Goal: Communication & Community: Participate in discussion

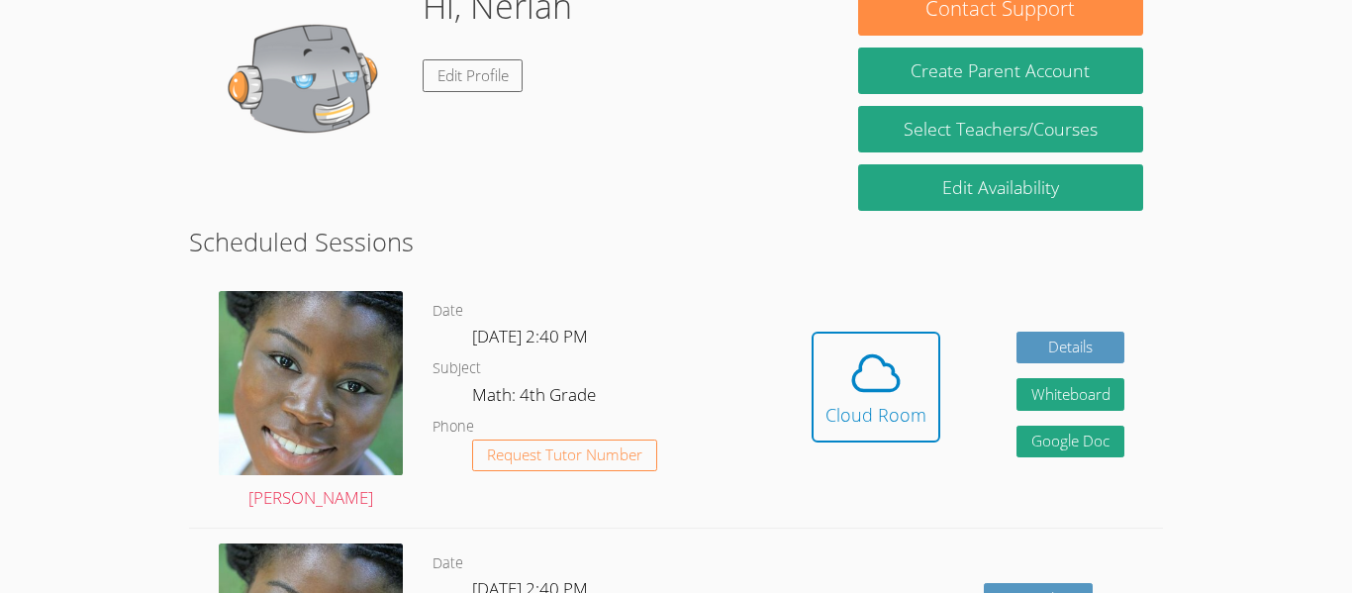
scroll to position [348, 0]
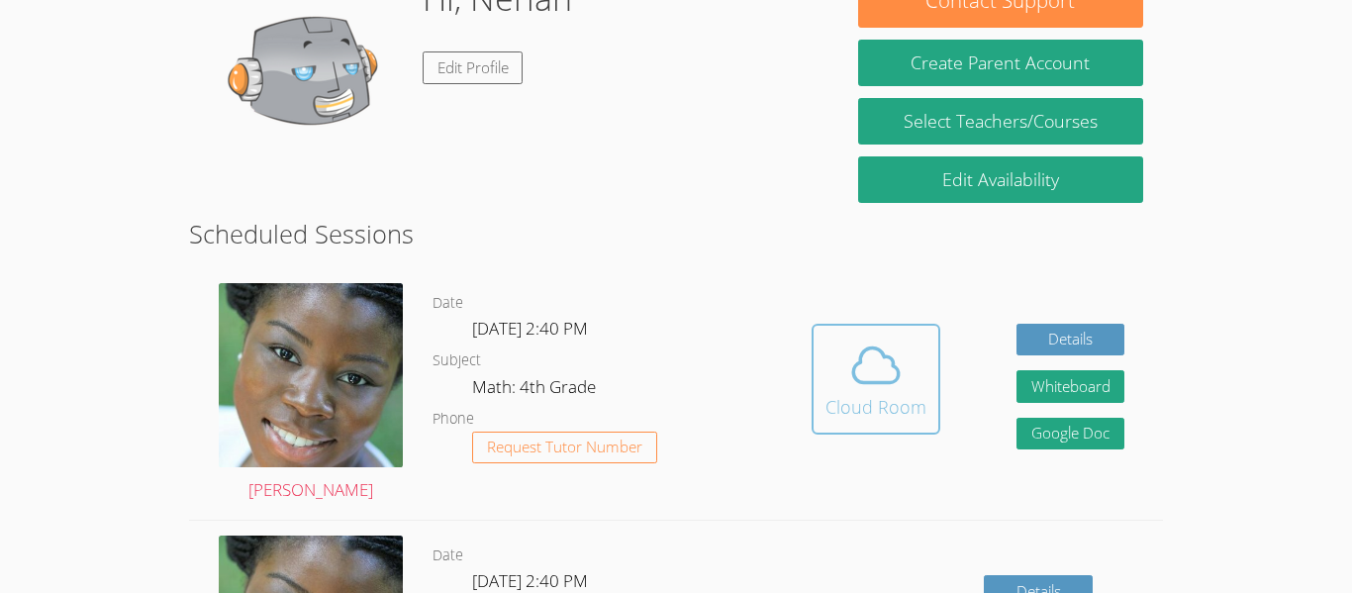
click at [886, 401] on div "Cloud Room" at bounding box center [876, 407] width 101 height 28
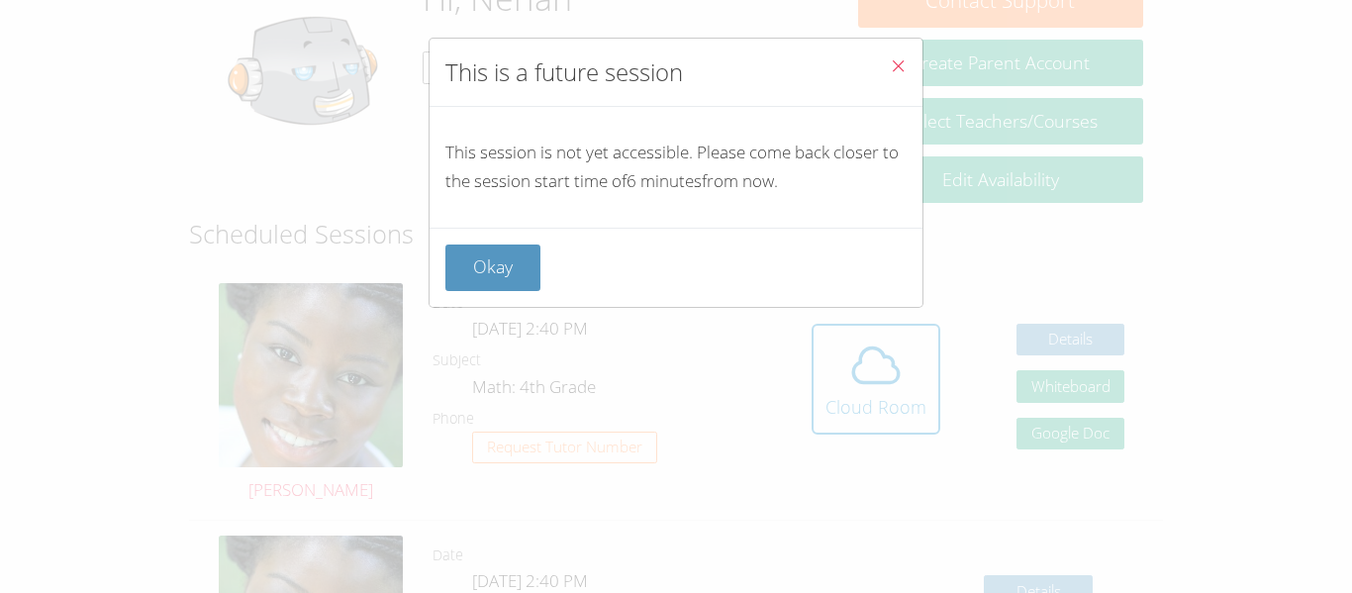
click at [896, 66] on icon "Close" at bounding box center [898, 65] width 17 height 17
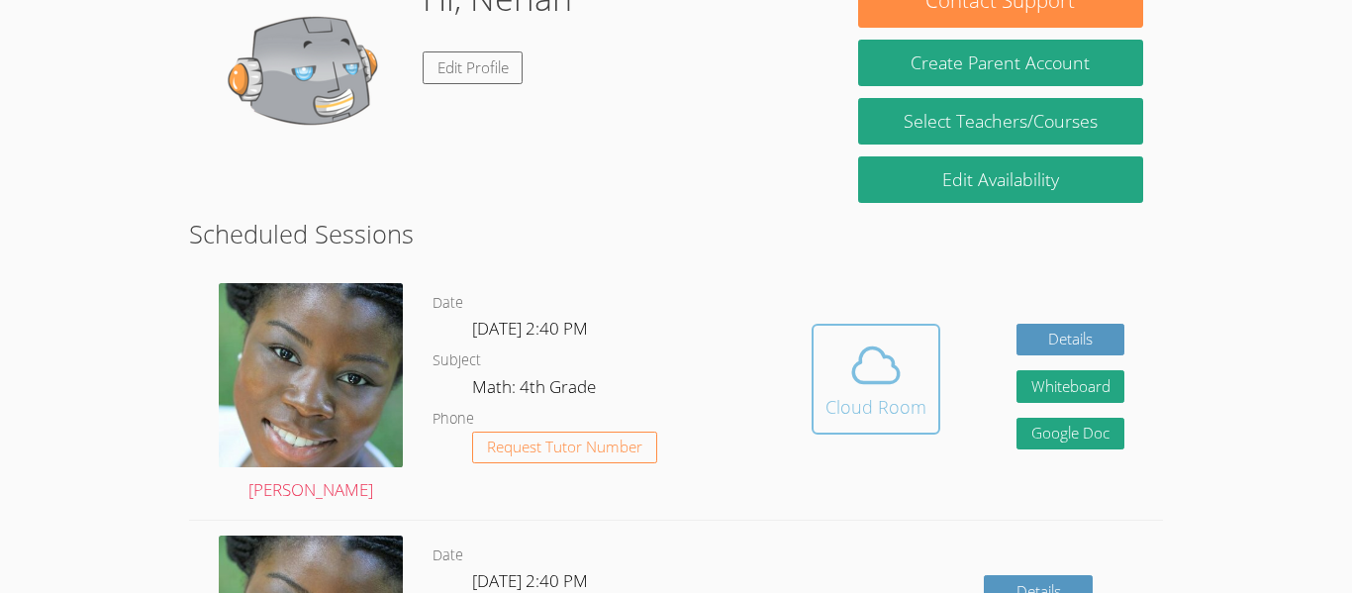
click at [886, 386] on icon at bounding box center [876, 365] width 55 height 55
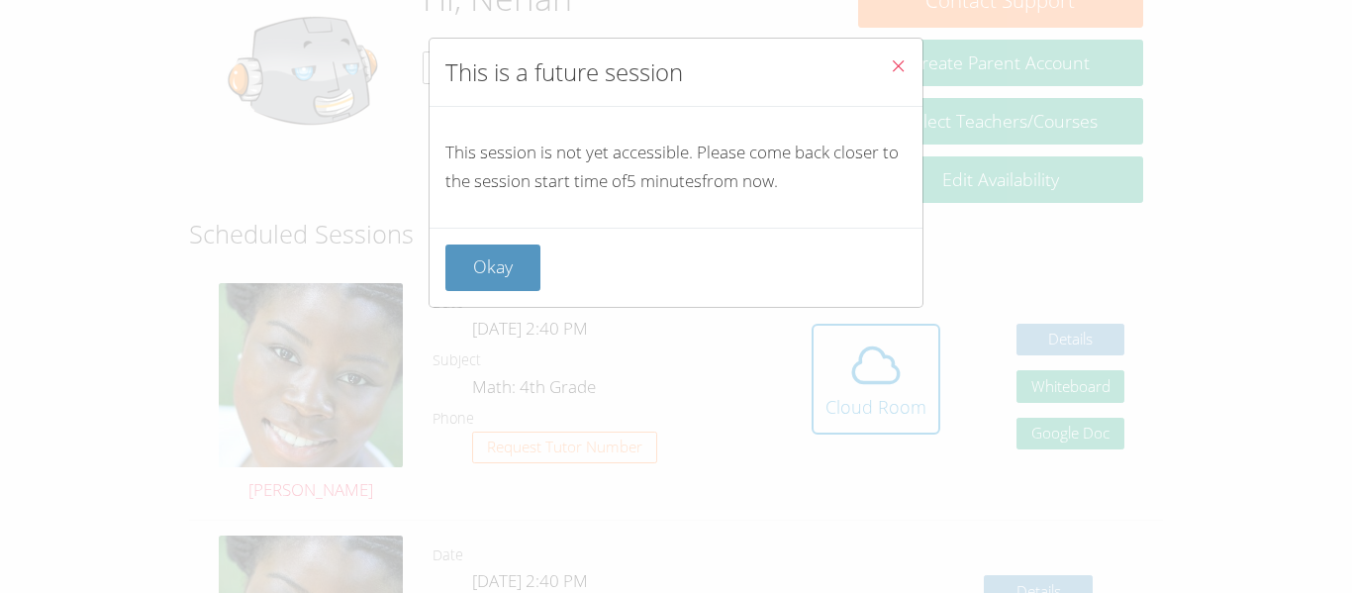
click at [902, 67] on icon "Close" at bounding box center [898, 65] width 17 height 17
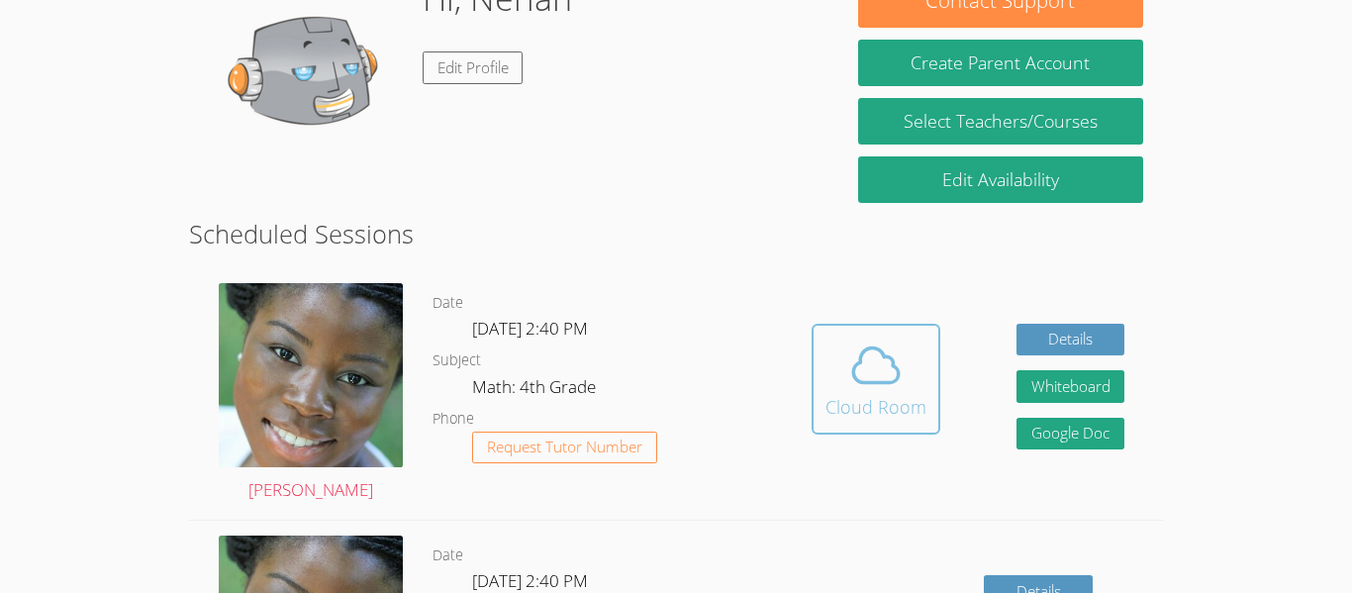
click at [894, 347] on icon at bounding box center [876, 365] width 55 height 55
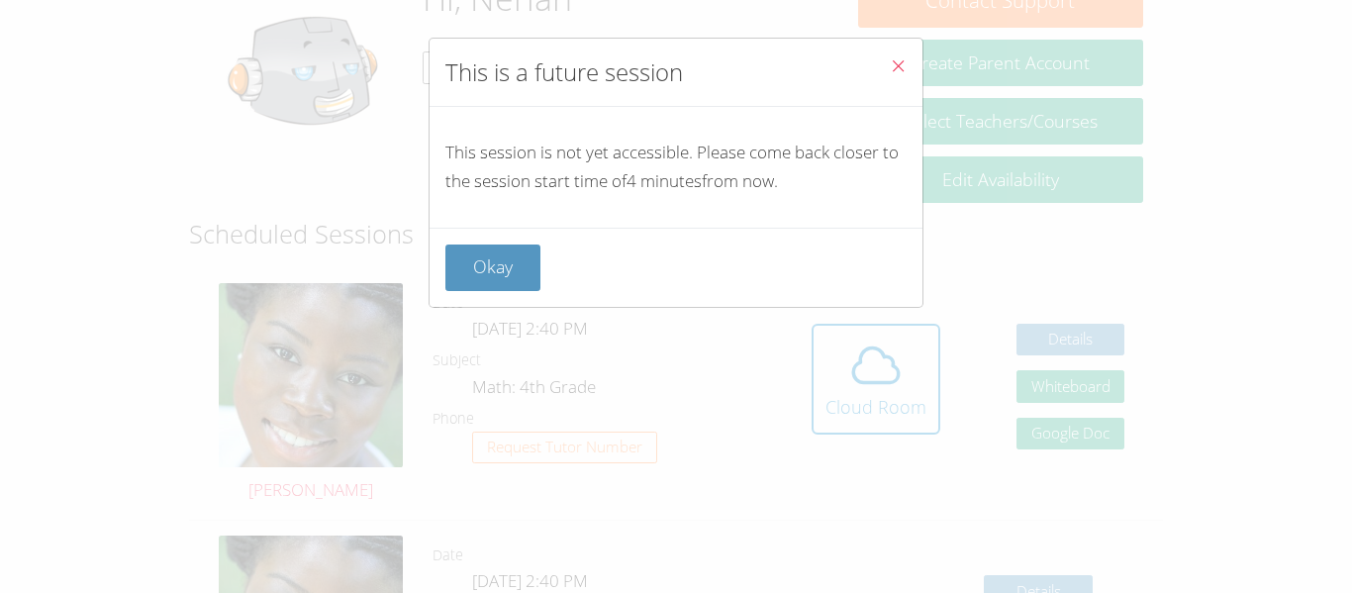
click at [911, 70] on button "Close" at bounding box center [898, 69] width 49 height 60
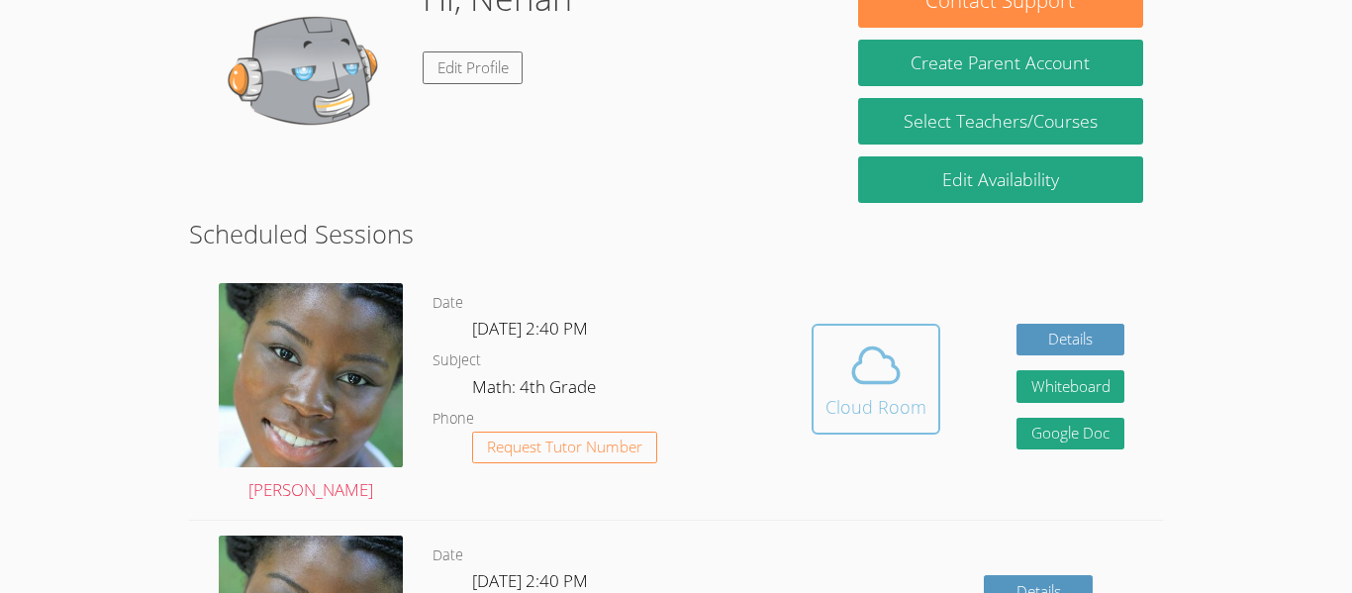
click at [852, 366] on icon at bounding box center [876, 365] width 55 height 55
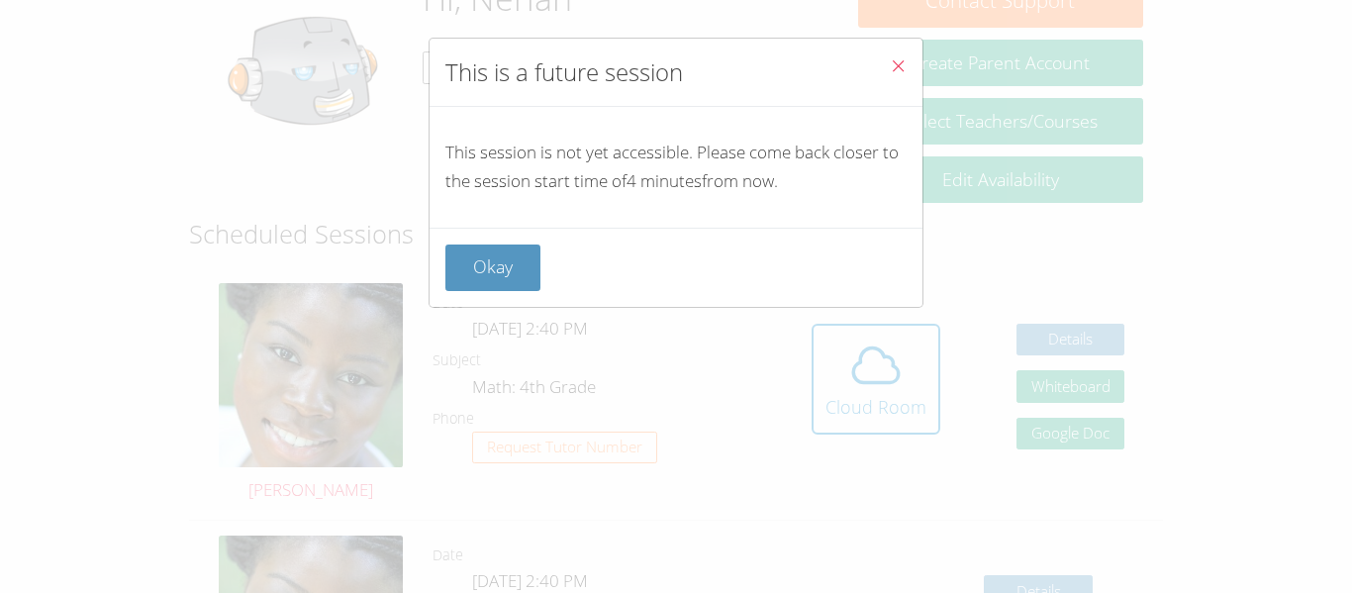
click at [914, 79] on button "Close" at bounding box center [898, 69] width 49 height 60
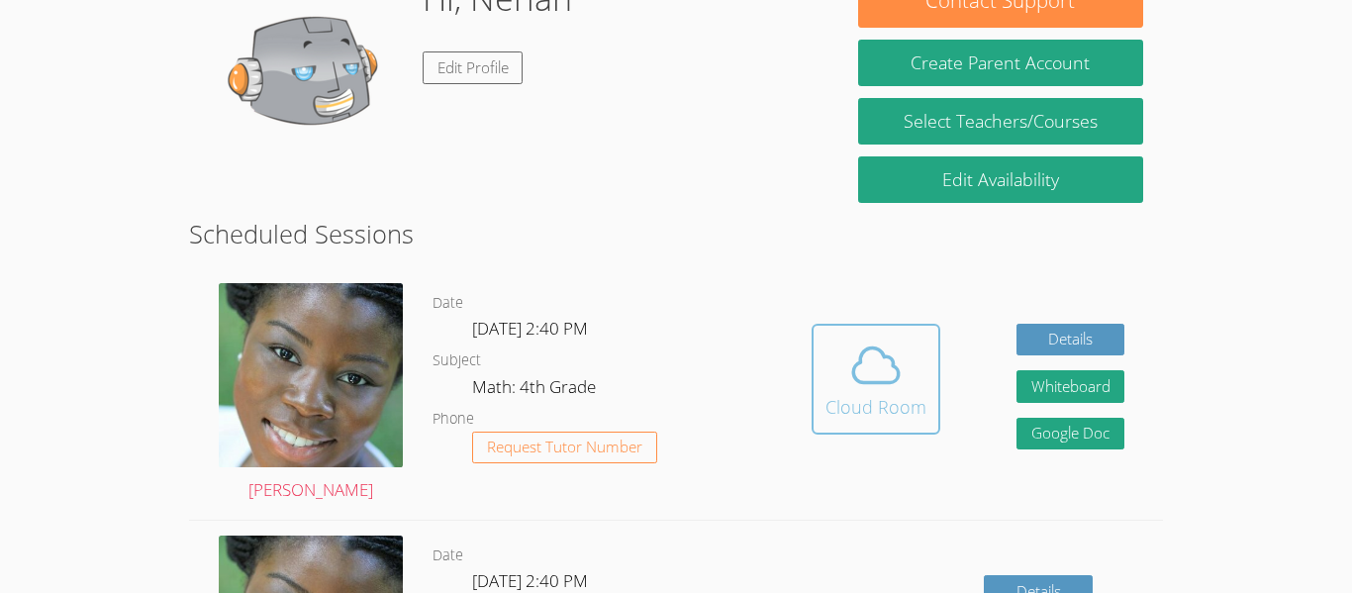
click at [868, 387] on icon at bounding box center [876, 365] width 55 height 55
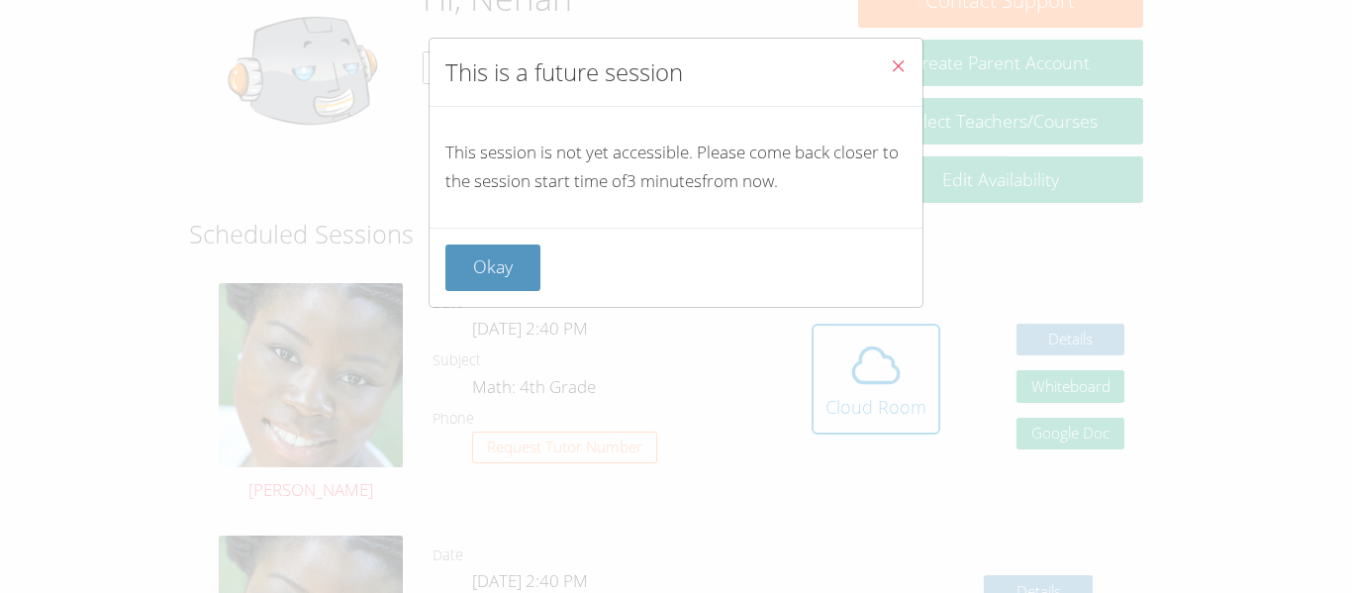
click at [913, 49] on button "Close" at bounding box center [898, 69] width 49 height 60
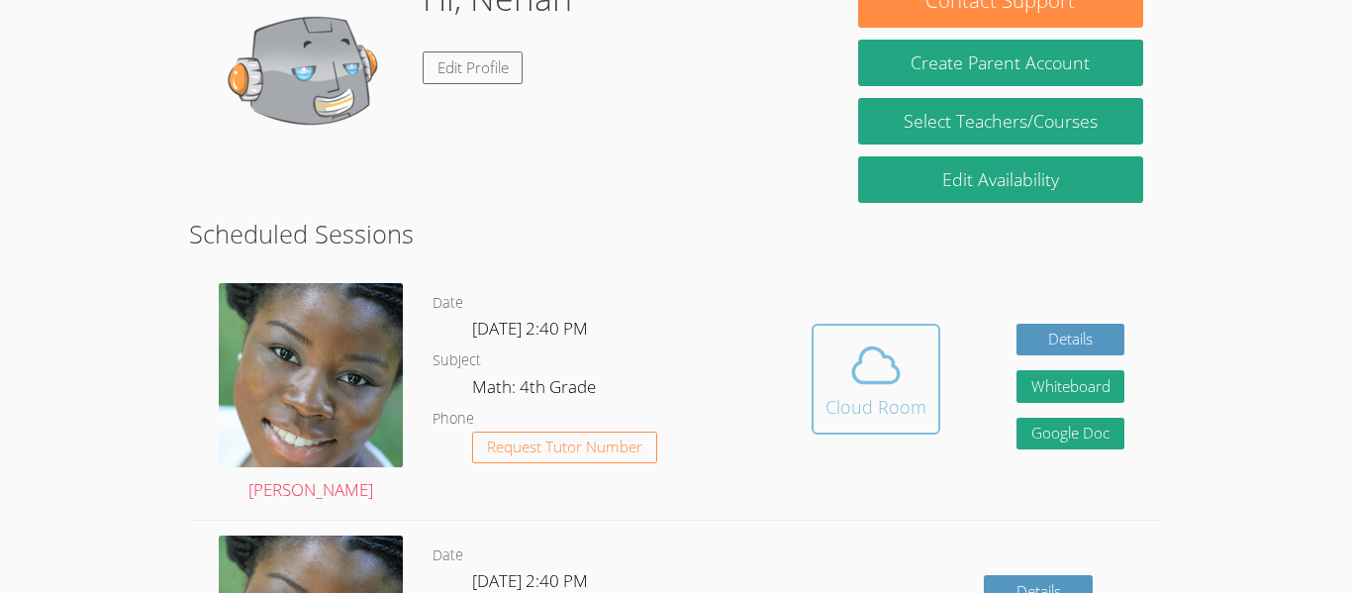
click at [892, 369] on icon at bounding box center [876, 365] width 55 height 55
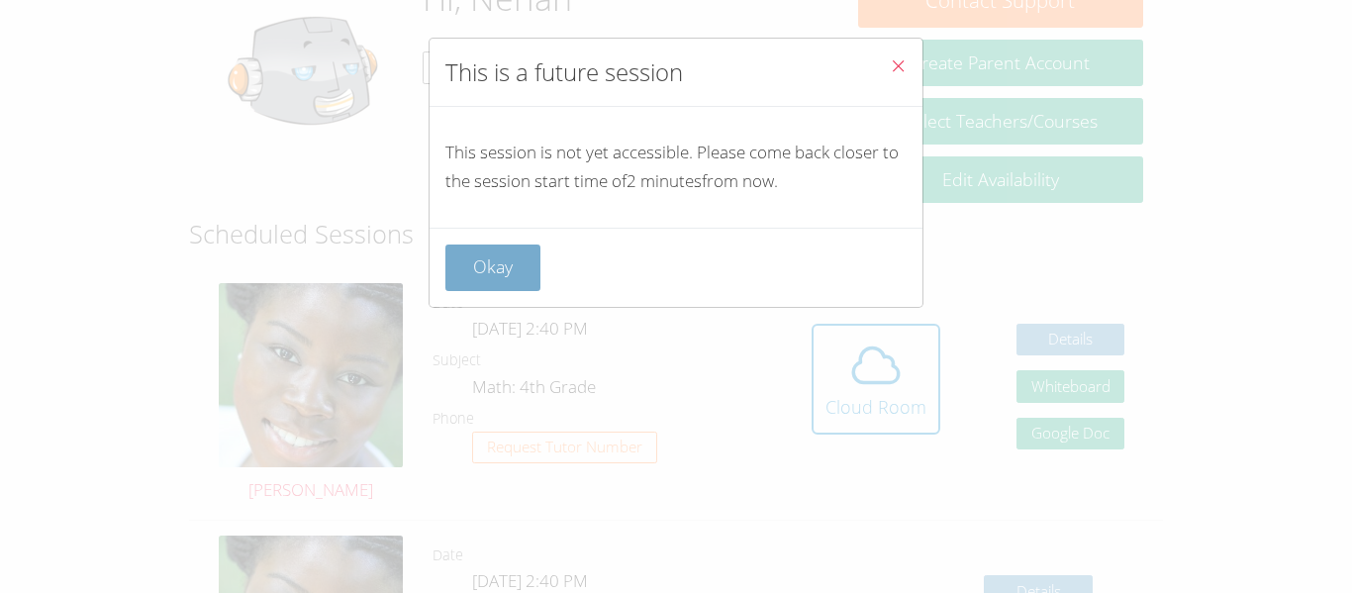
click at [497, 271] on button "Okay" at bounding box center [493, 268] width 95 height 47
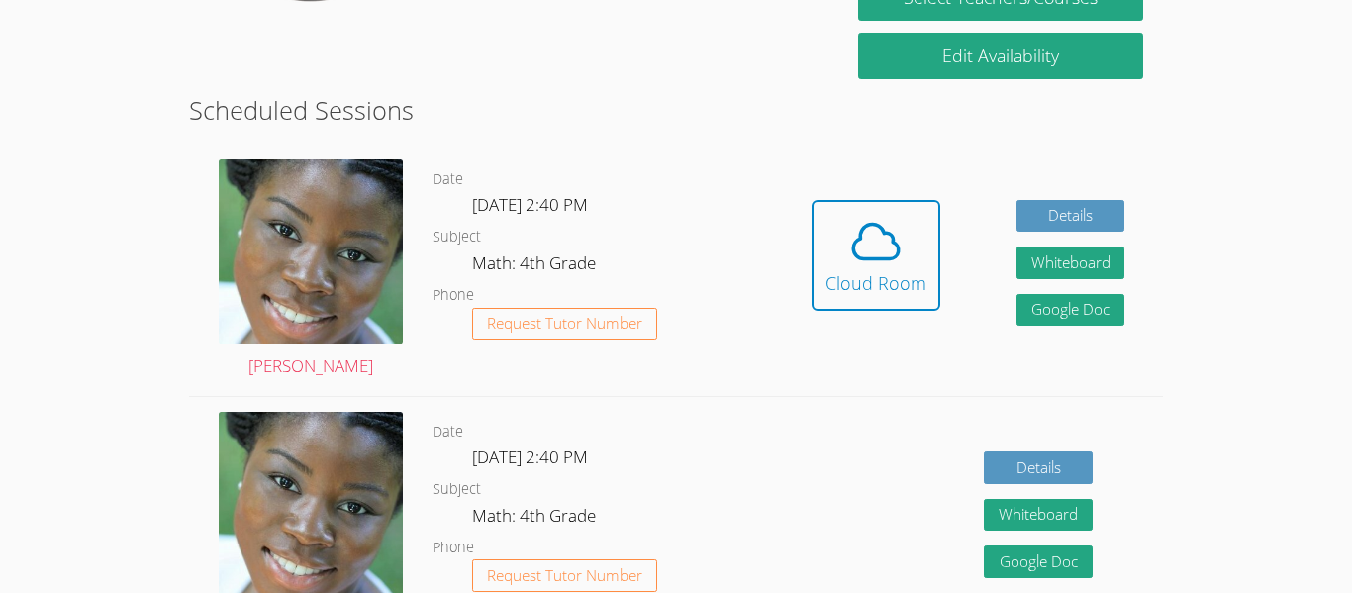
scroll to position [472, 0]
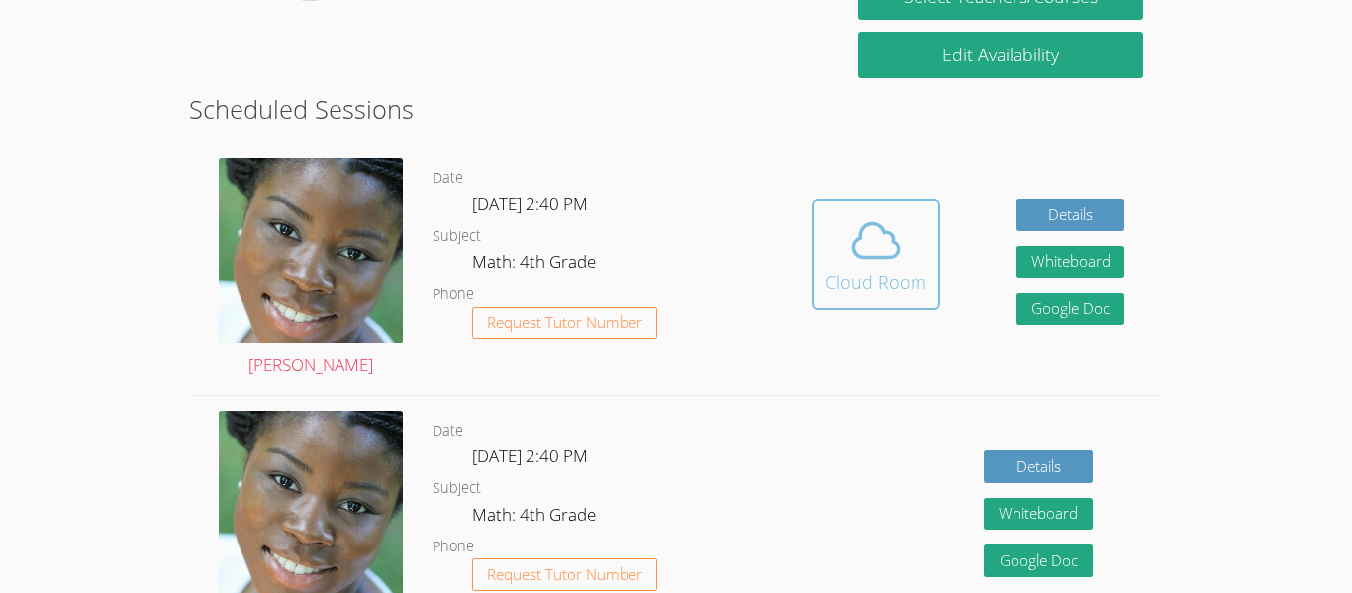
click at [888, 283] on div "Cloud Room" at bounding box center [876, 282] width 101 height 28
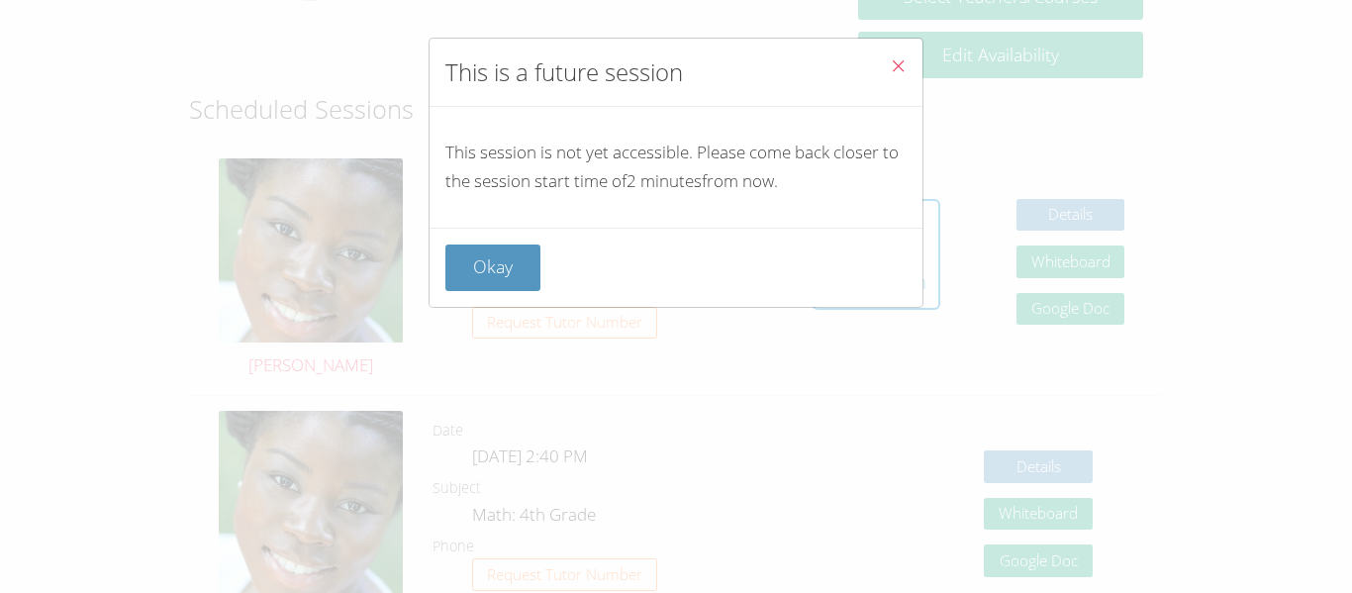
click at [894, 71] on icon "Close" at bounding box center [898, 65] width 17 height 17
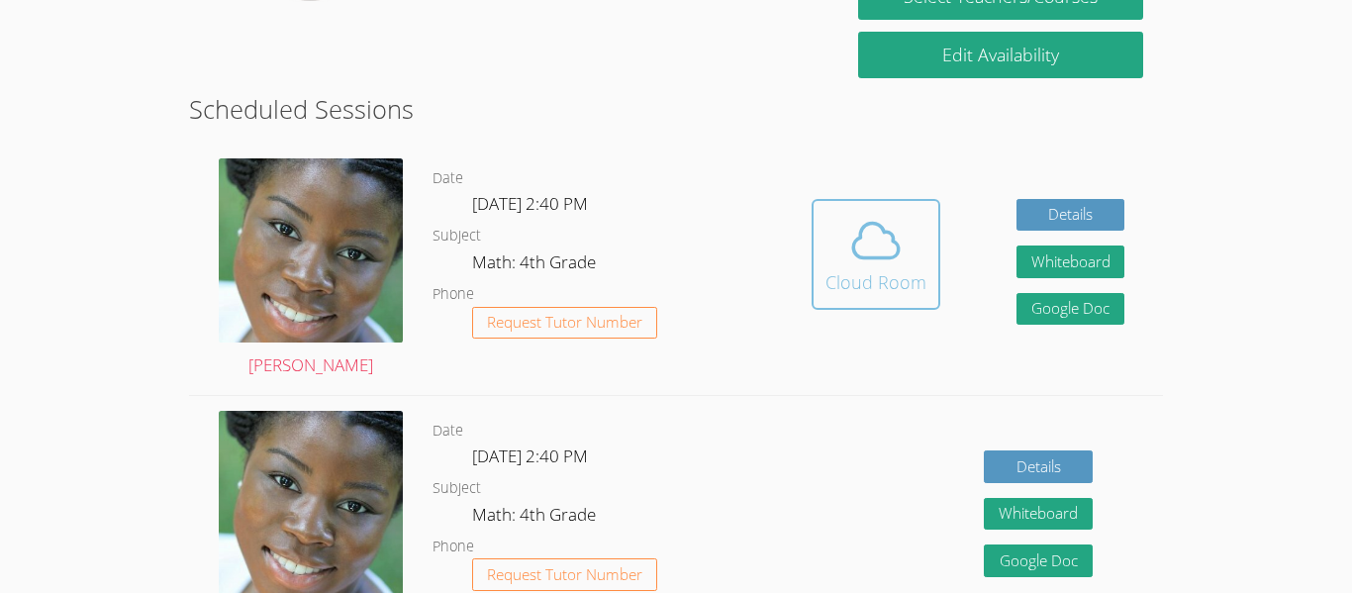
click at [889, 262] on icon at bounding box center [876, 240] width 55 height 55
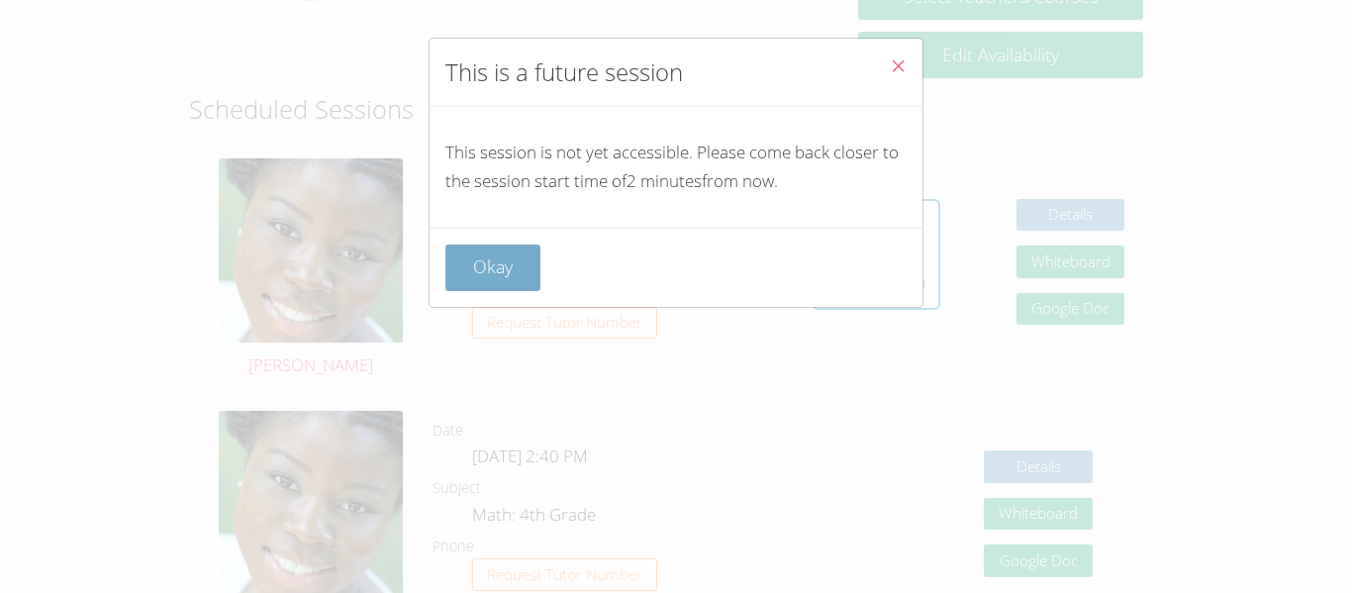
click at [502, 287] on button "Okay" at bounding box center [493, 268] width 95 height 47
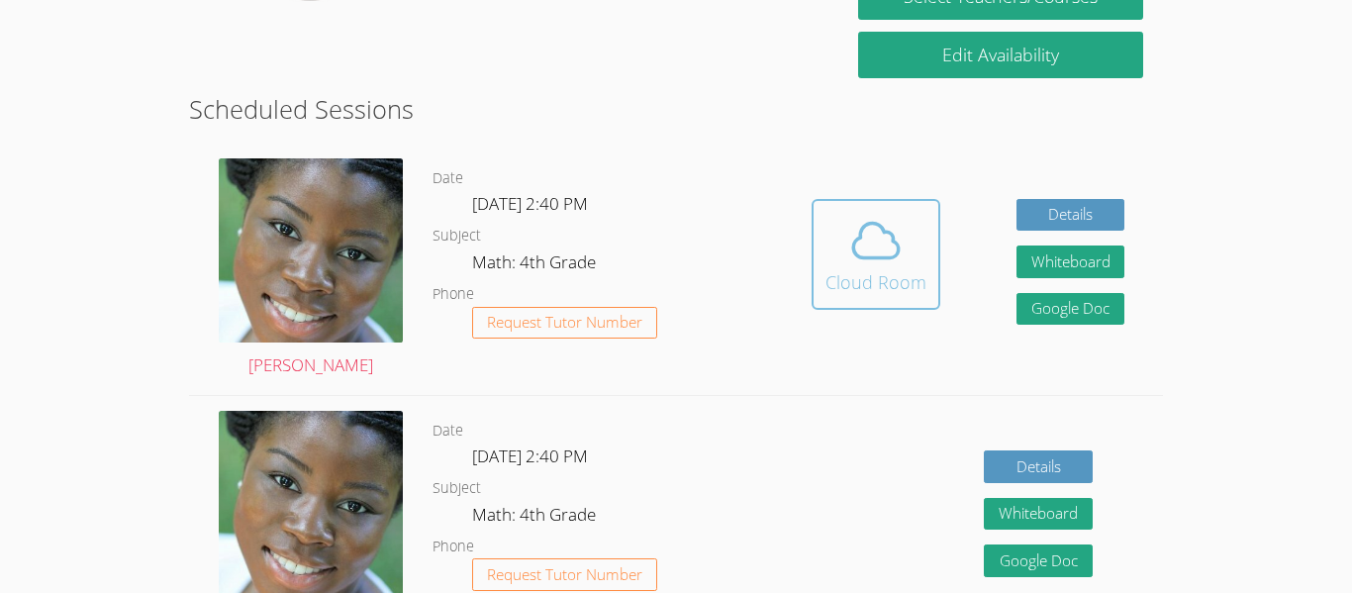
click at [918, 285] on div "Cloud Room" at bounding box center [876, 282] width 101 height 28
click at [913, 263] on span at bounding box center [876, 240] width 101 height 55
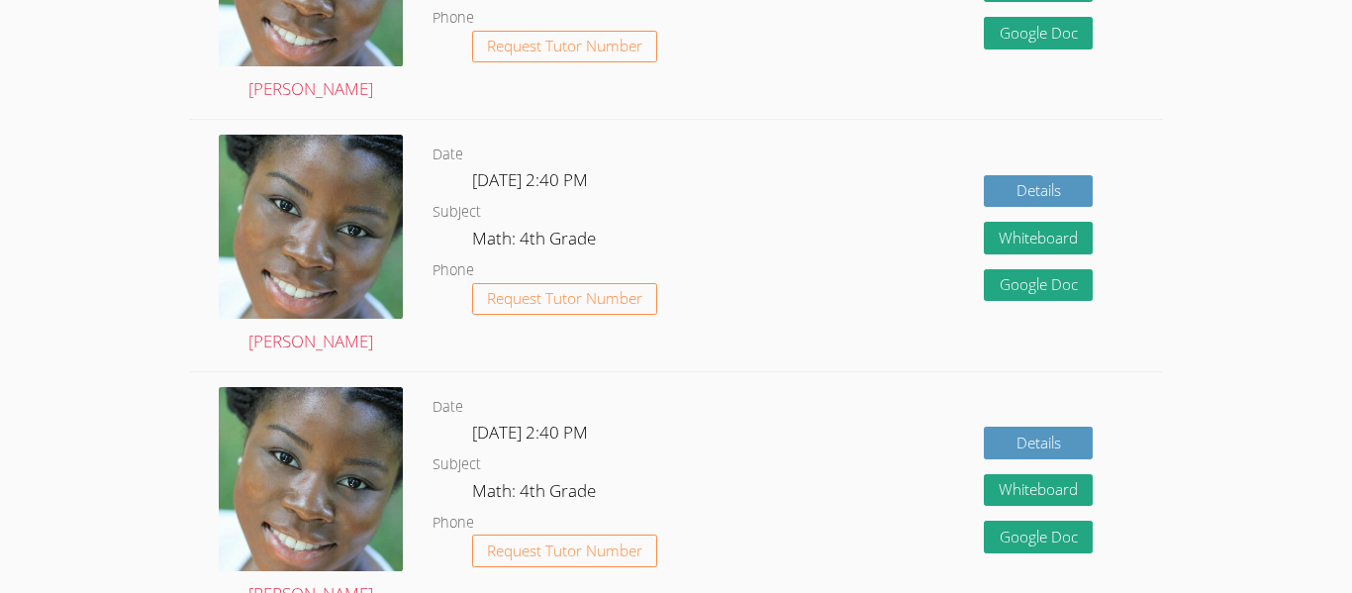
scroll to position [1254, 0]
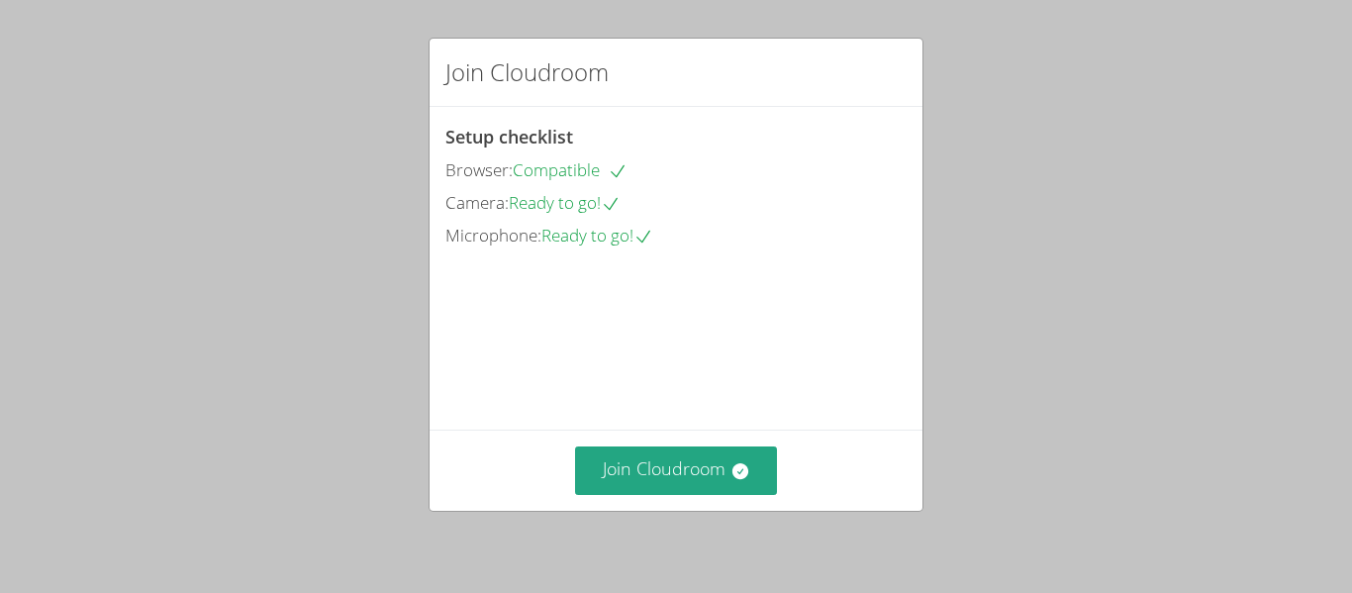
click at [743, 291] on video at bounding box center [594, 340] width 297 height 149
click at [624, 447] on button "Join Cloudroom" at bounding box center [676, 471] width 203 height 49
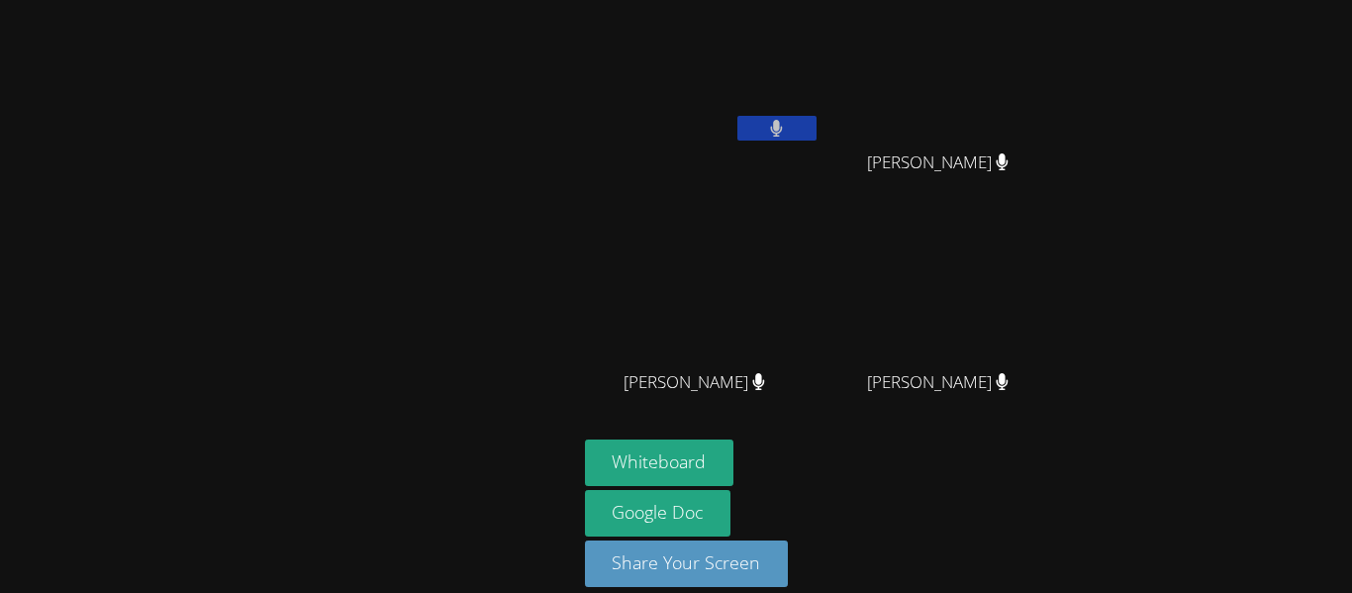
click at [623, 443] on button "Whiteboard" at bounding box center [660, 463] width 150 height 47
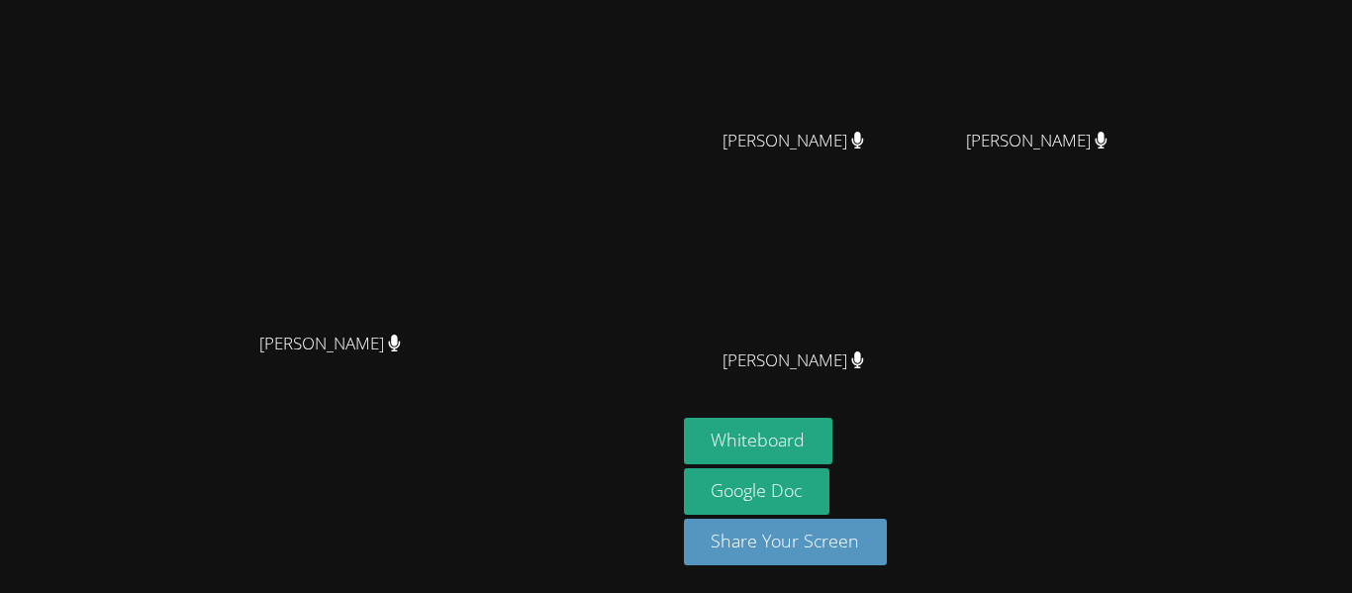
scroll to position [215, 0]
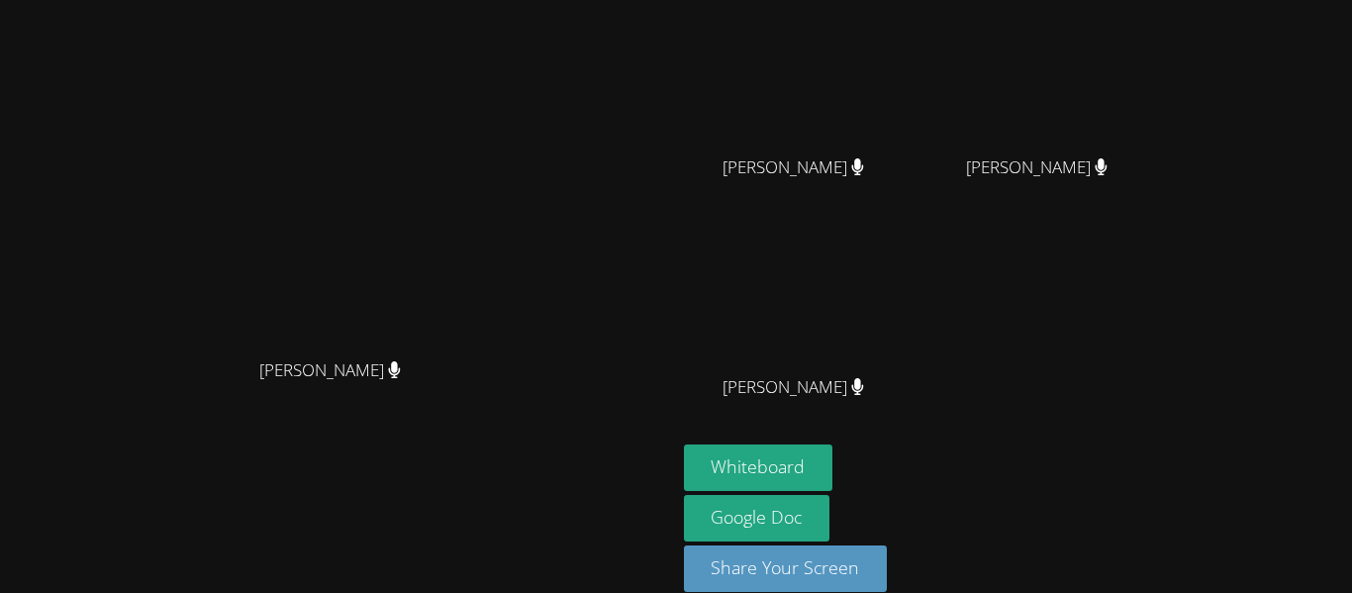
click at [676, 435] on main "Mykia Richards Mykia Richards" at bounding box center [338, 202] width 676 height 835
click at [834, 457] on button "Whiteboard" at bounding box center [759, 468] width 150 height 47
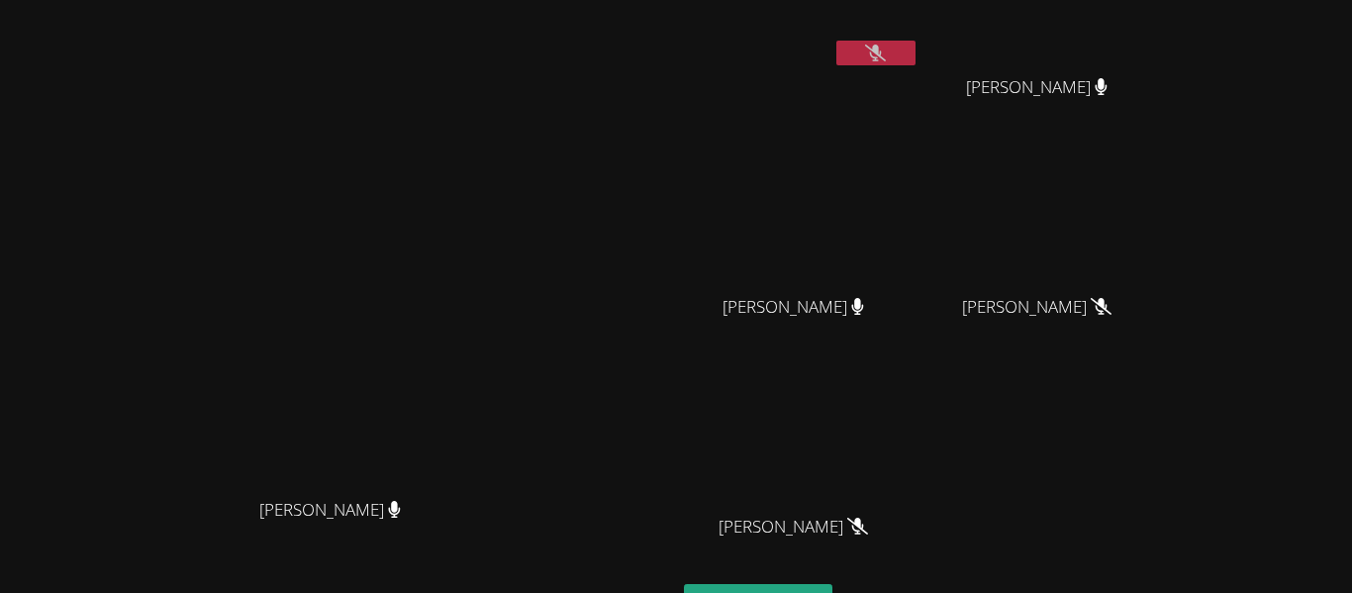
scroll to position [0, 0]
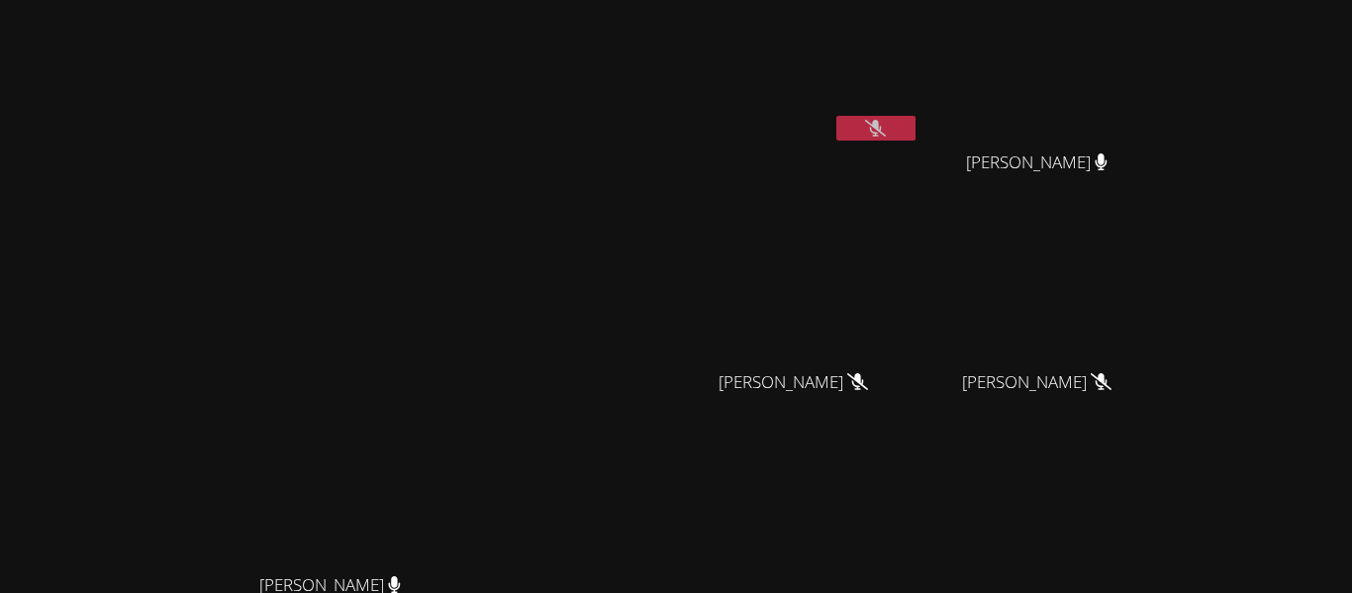
click at [886, 128] on icon at bounding box center [875, 128] width 21 height 17
click at [916, 129] on button at bounding box center [876, 128] width 79 height 25
click at [886, 136] on icon at bounding box center [875, 128] width 21 height 17
click at [886, 129] on icon at bounding box center [875, 128] width 21 height 17
click at [882, 135] on icon at bounding box center [875, 128] width 13 height 17
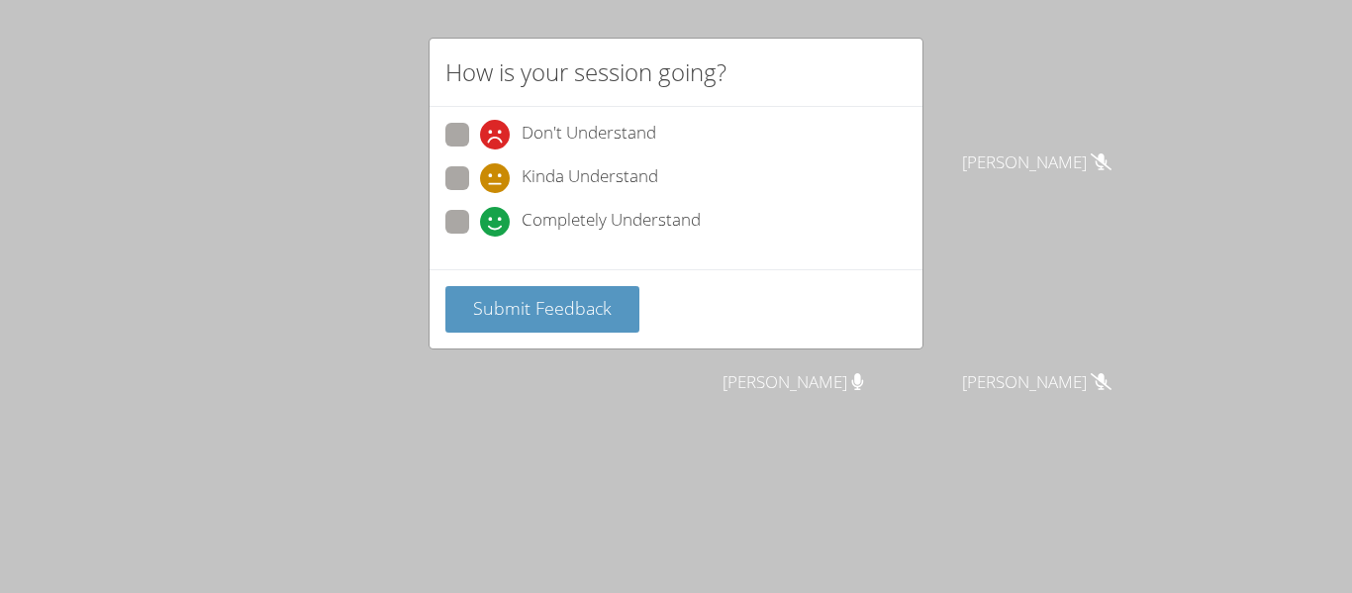
click at [1055, 126] on div "How is your session going? Don't Understand Kinda Understand Completely Underst…" at bounding box center [676, 296] width 1352 height 593
click at [480, 237] on span at bounding box center [480, 237] width 0 height 0
click at [480, 226] on input "Completely Understand" at bounding box center [488, 218] width 17 height 17
radio input "true"
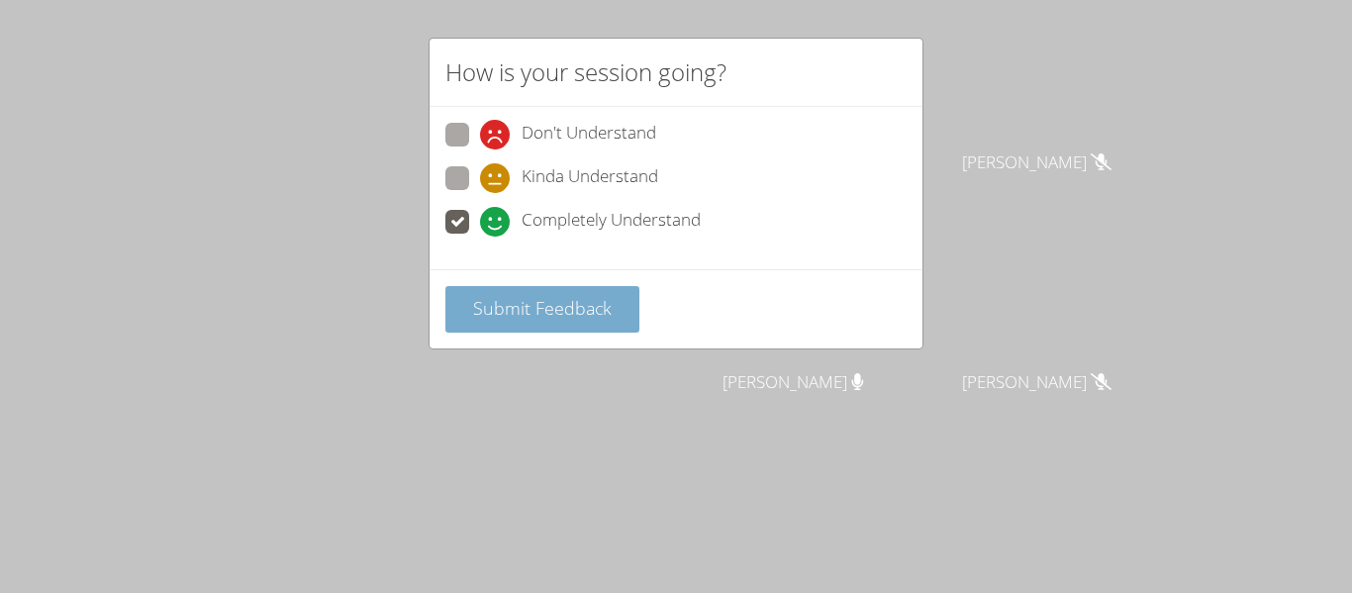
click at [503, 286] on button "Submit Feedback" at bounding box center [543, 309] width 194 height 47
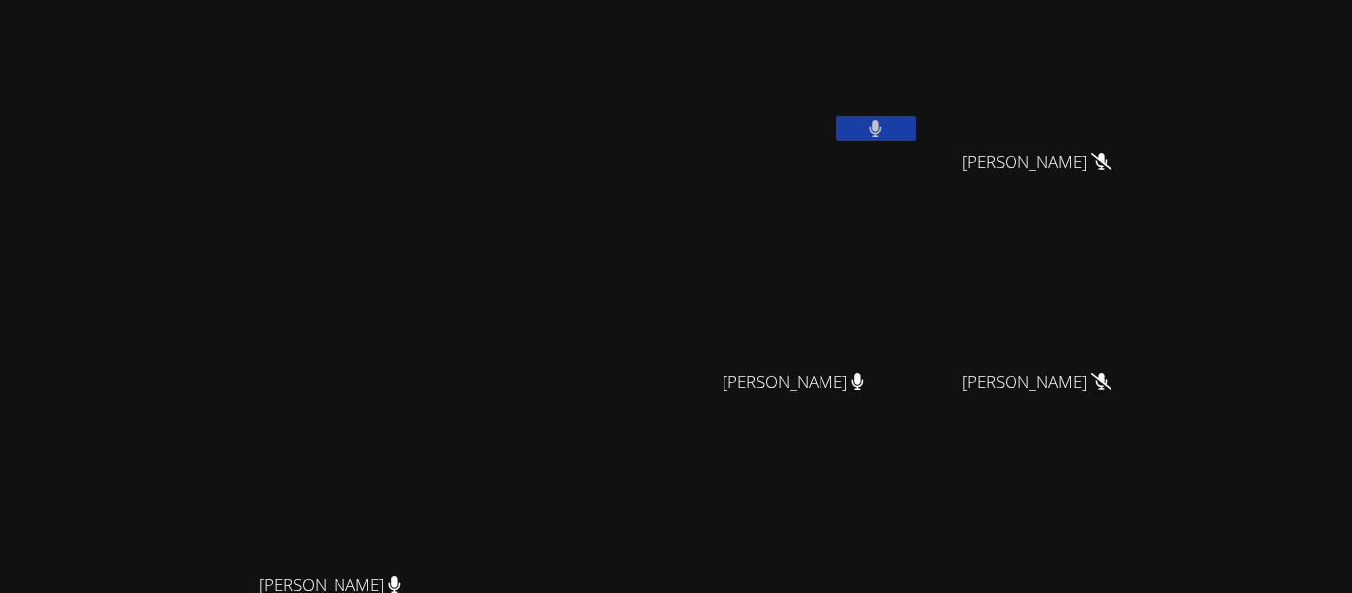
click at [916, 123] on button at bounding box center [876, 128] width 79 height 25
click at [886, 135] on icon at bounding box center [875, 128] width 21 height 17
click at [864, 384] on icon at bounding box center [858, 381] width 12 height 17
click at [864, 389] on icon at bounding box center [858, 381] width 12 height 17
click at [886, 129] on icon at bounding box center [875, 128] width 21 height 17
